Goal: Task Accomplishment & Management: Use online tool/utility

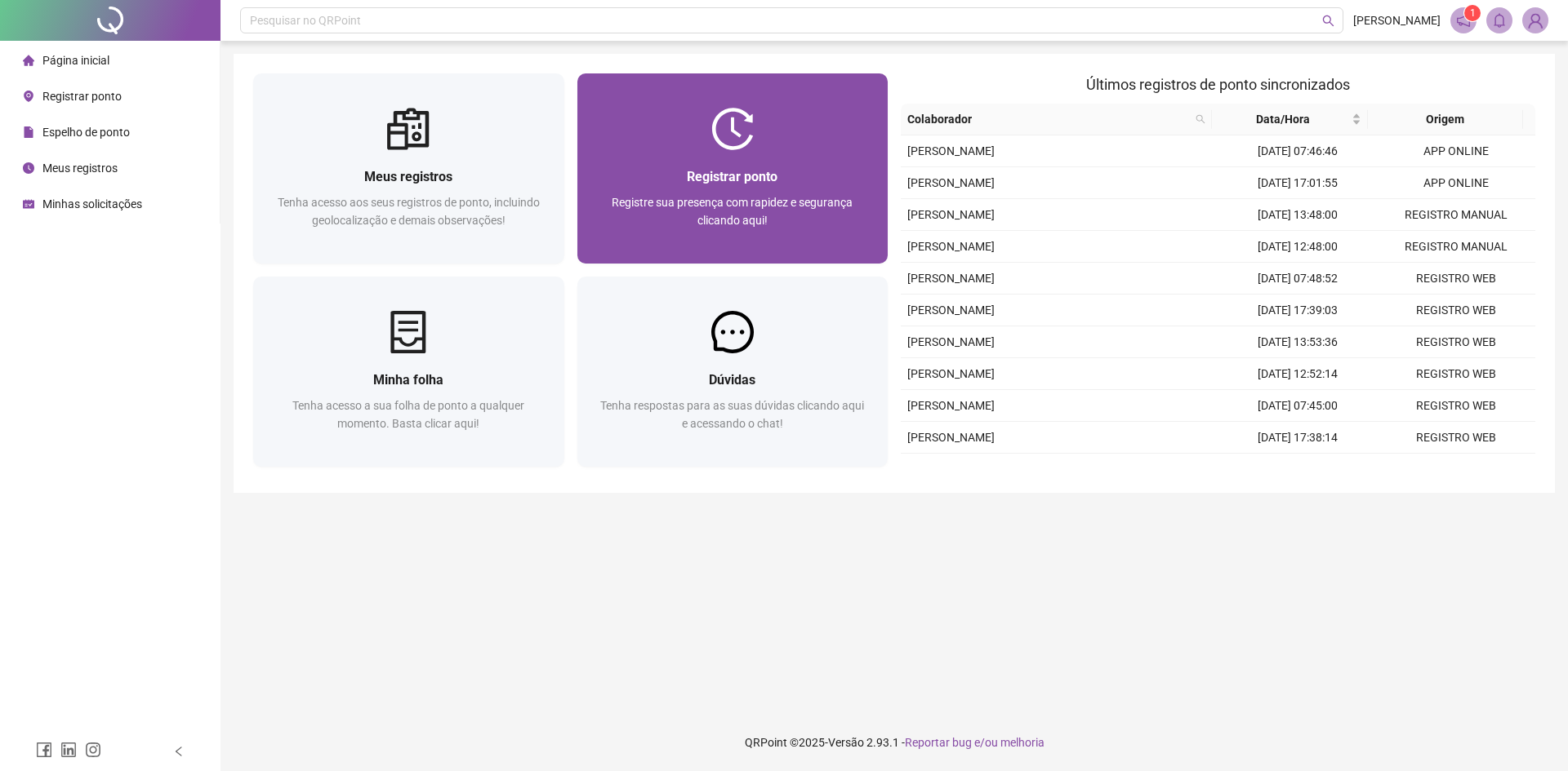
click at [795, 151] on div "Registrar ponto Registre sua presença com rapidez e segurança clicando aqui!" at bounding box center [732, 207] width 311 height 114
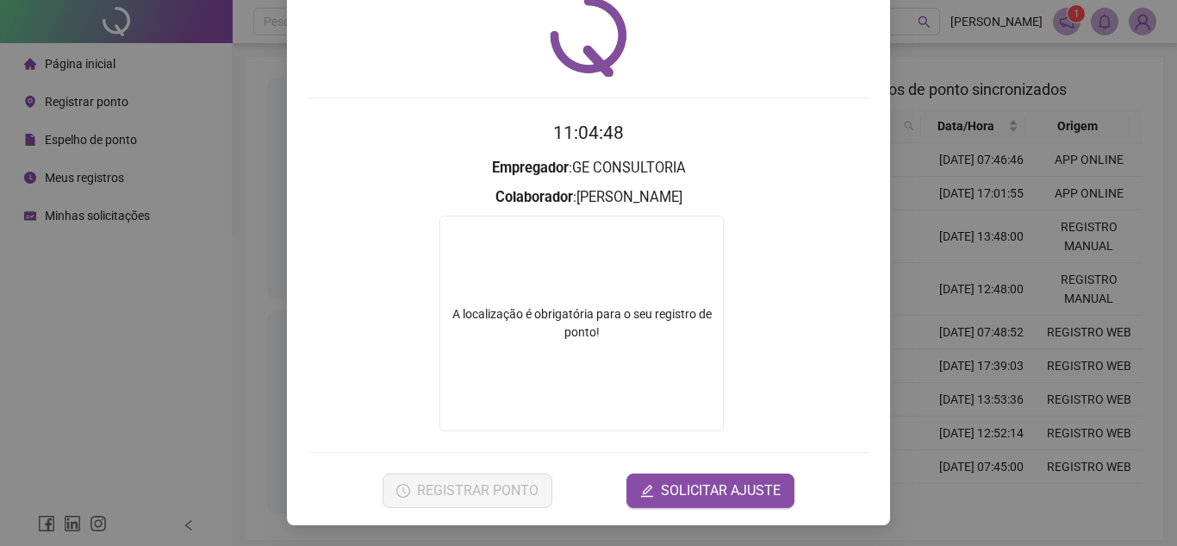
scroll to position [65, 0]
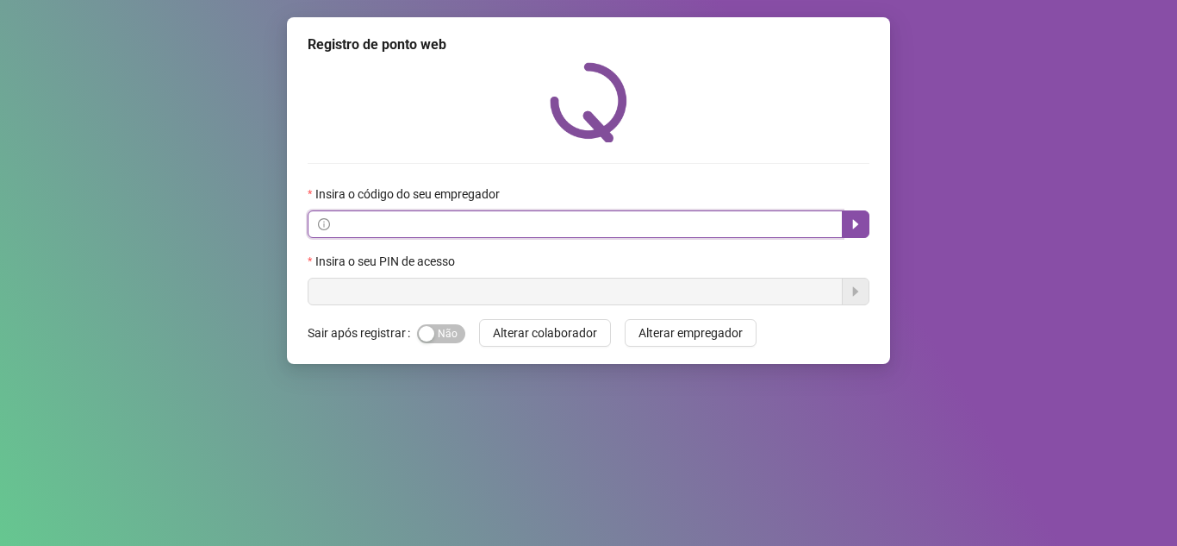
click at [564, 226] on input "text" at bounding box center [583, 224] width 499 height 19
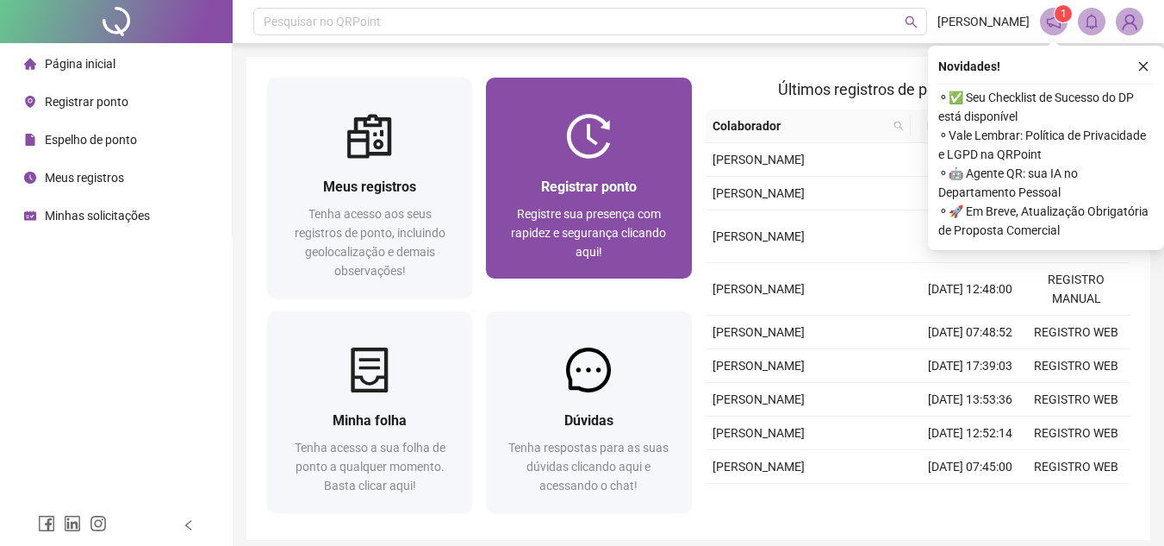
click at [632, 180] on span "Registrar ponto" at bounding box center [589, 186] width 96 height 16
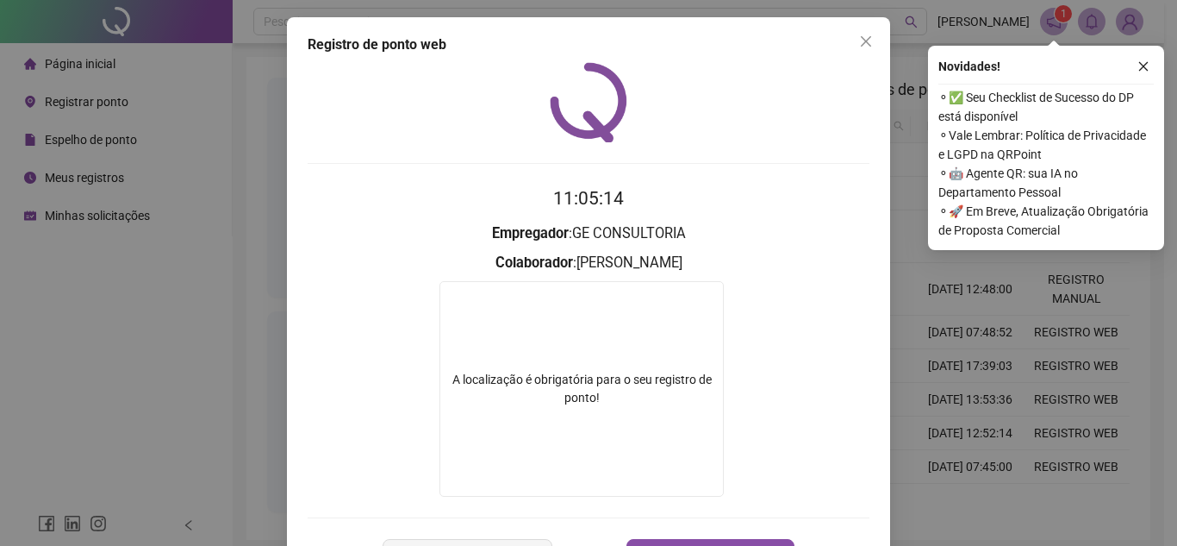
scroll to position [65, 0]
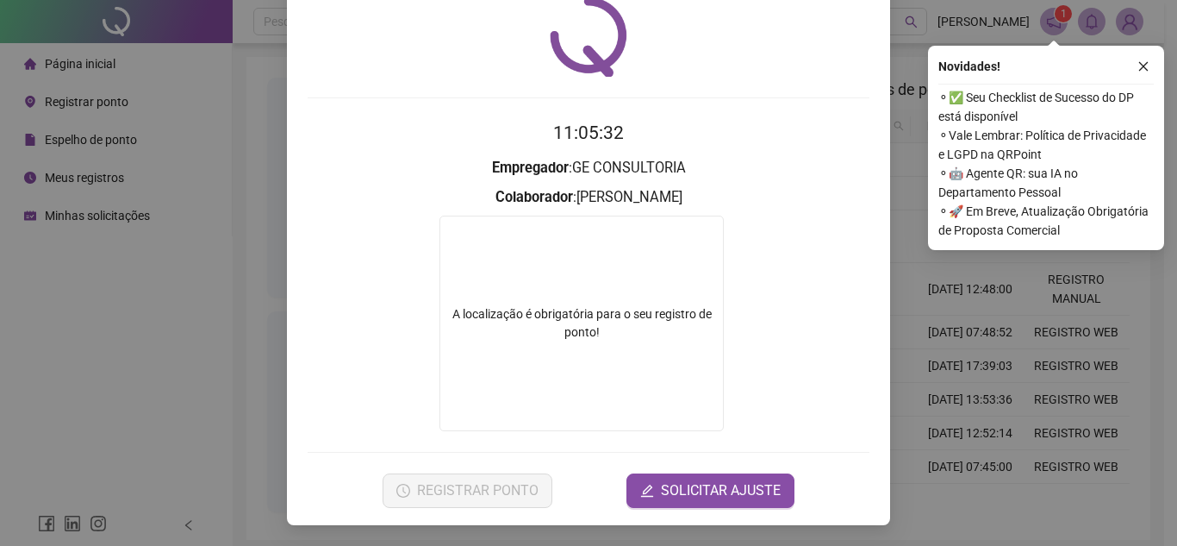
click at [802, 356] on form "A localização é obrigatória para o seu registro de ponto!" at bounding box center [589, 322] width 562 height 215
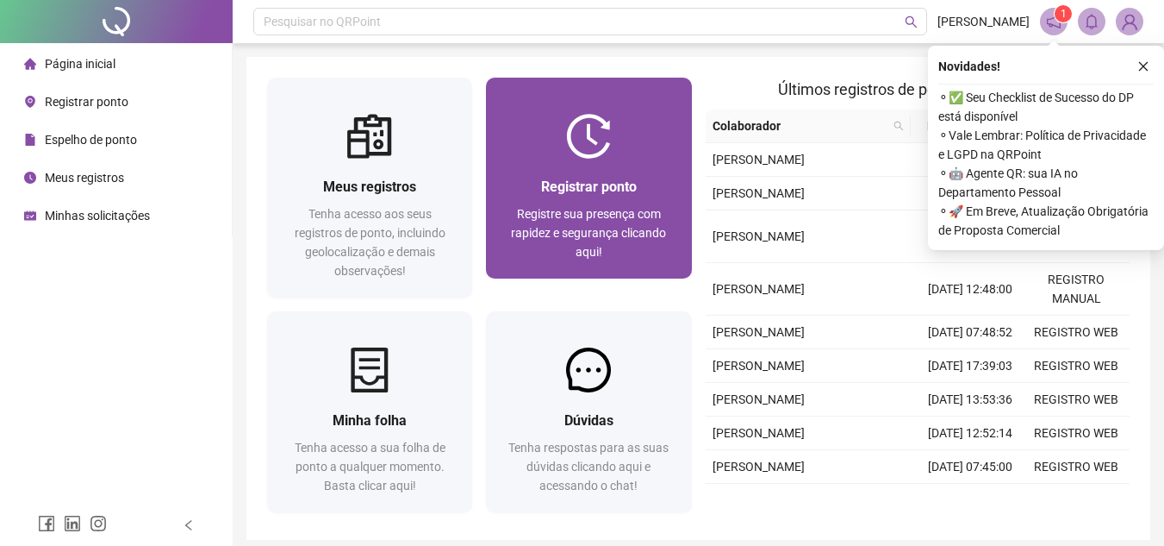
click at [657, 210] on span "Registre sua presença com rapidez e segurança clicando aqui!" at bounding box center [588, 233] width 155 height 52
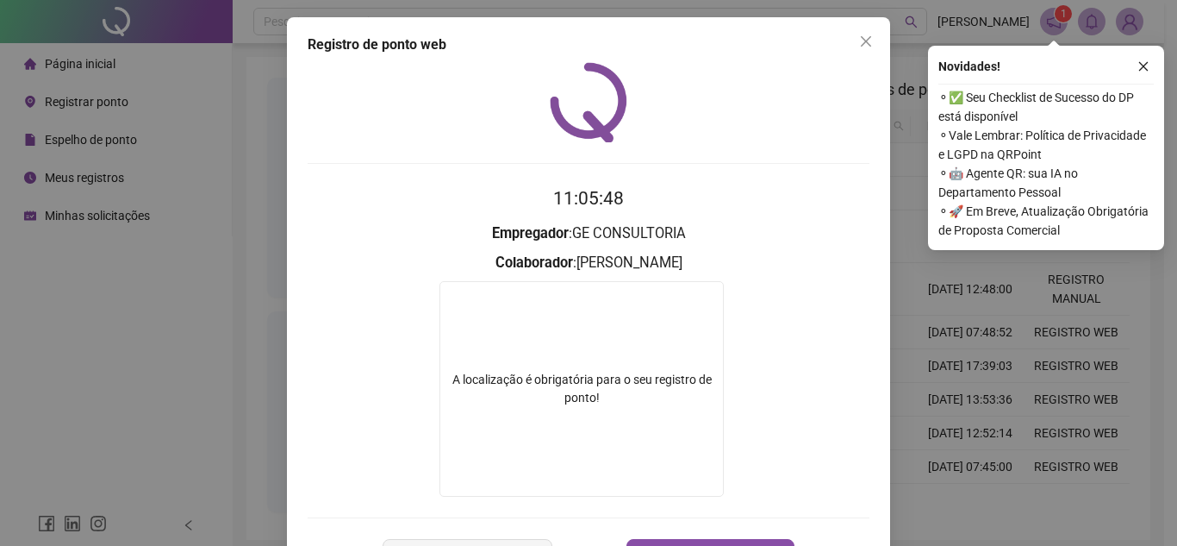
scroll to position [65, 0]
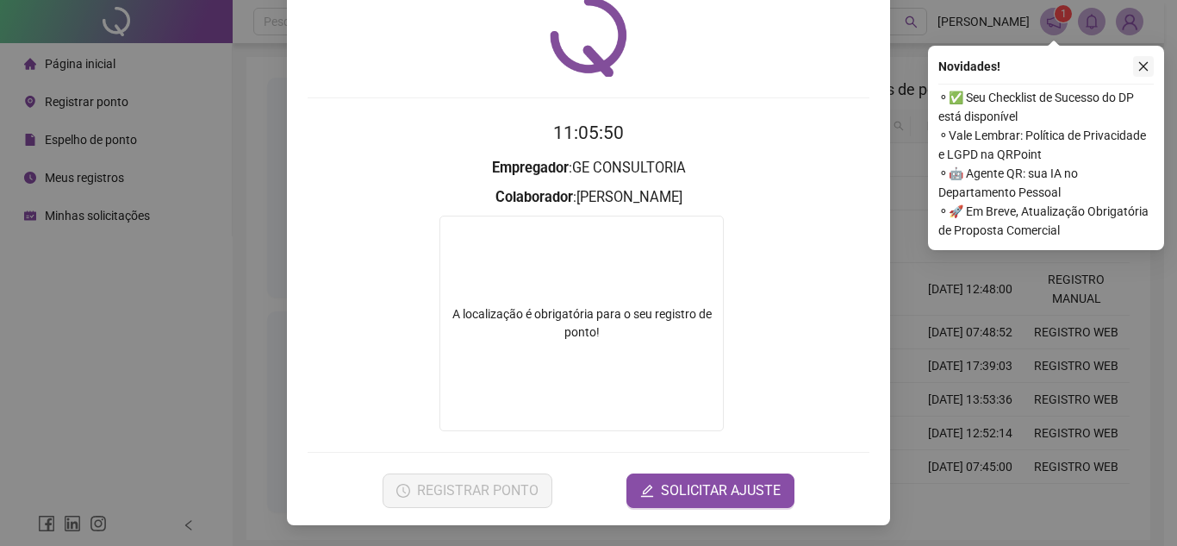
click at [1144, 68] on icon "close" at bounding box center [1144, 66] width 12 height 12
